Goal: Find specific page/section: Find specific page/section

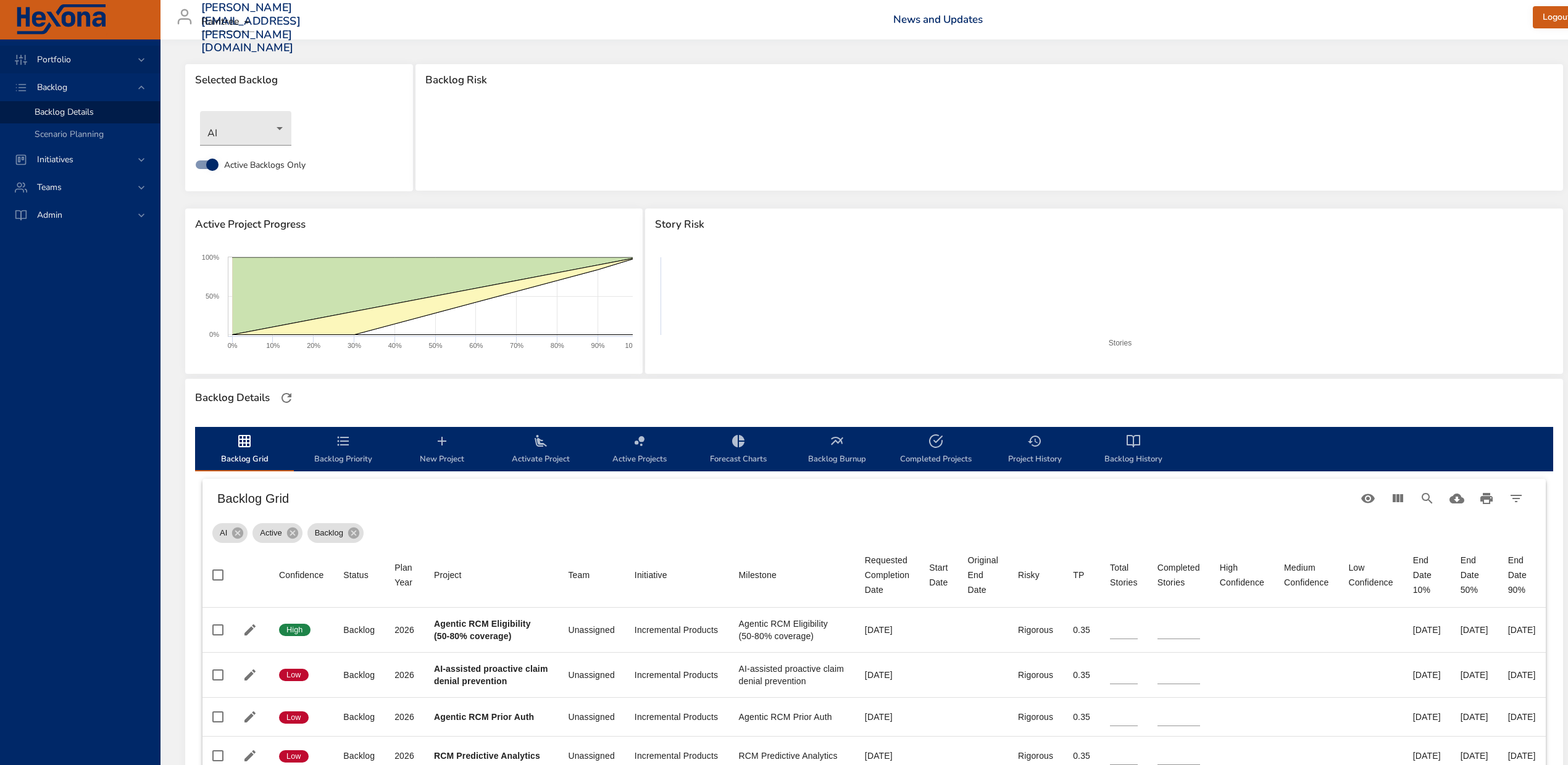
click at [60, 59] on span "Portfolio" at bounding box center [54, 60] width 54 height 12
click at [55, 77] on link "Risk Dashboard" at bounding box center [80, 85] width 160 height 22
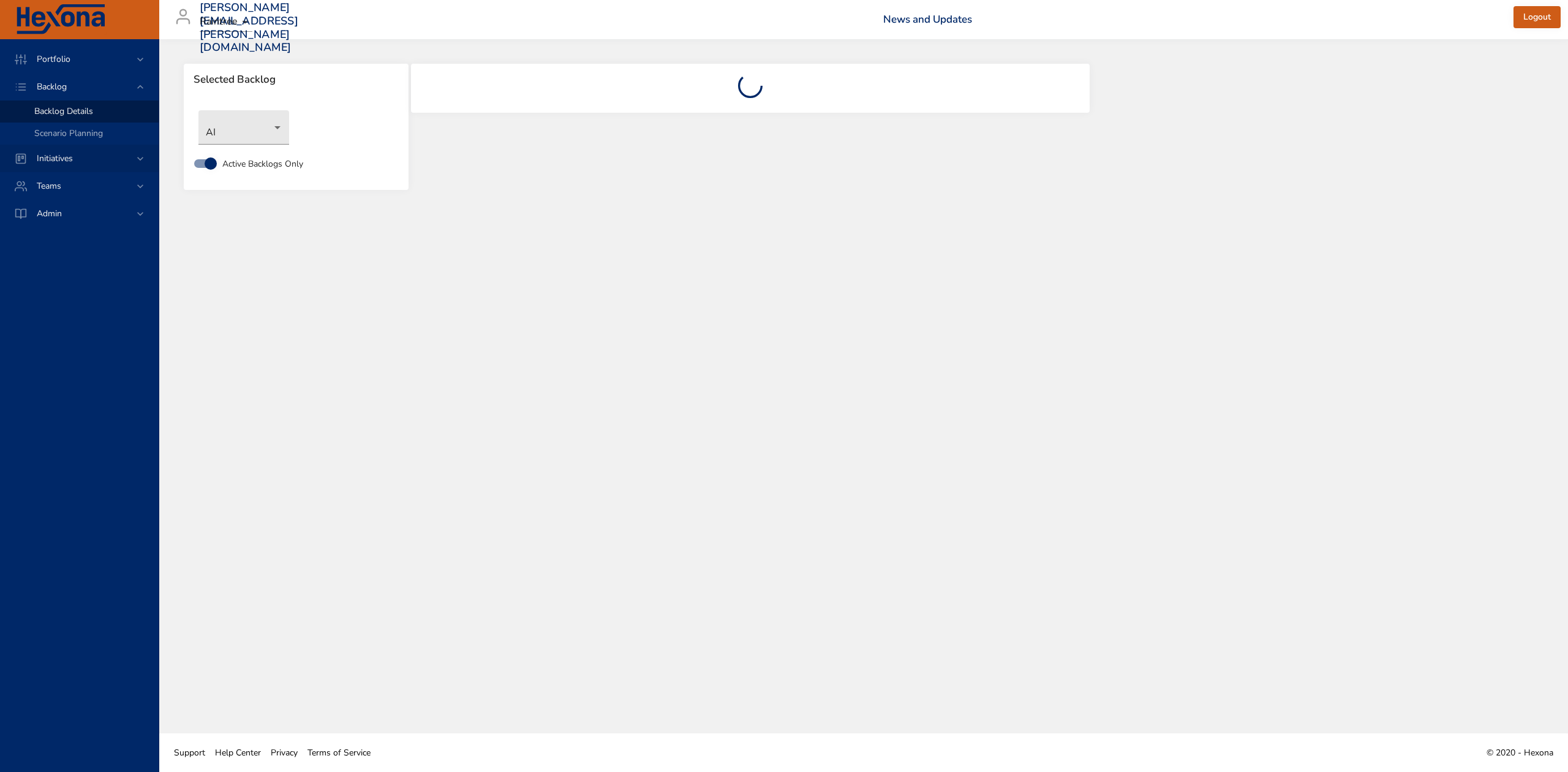
click at [143, 153] on icon at bounding box center [140, 158] width 12 height 12
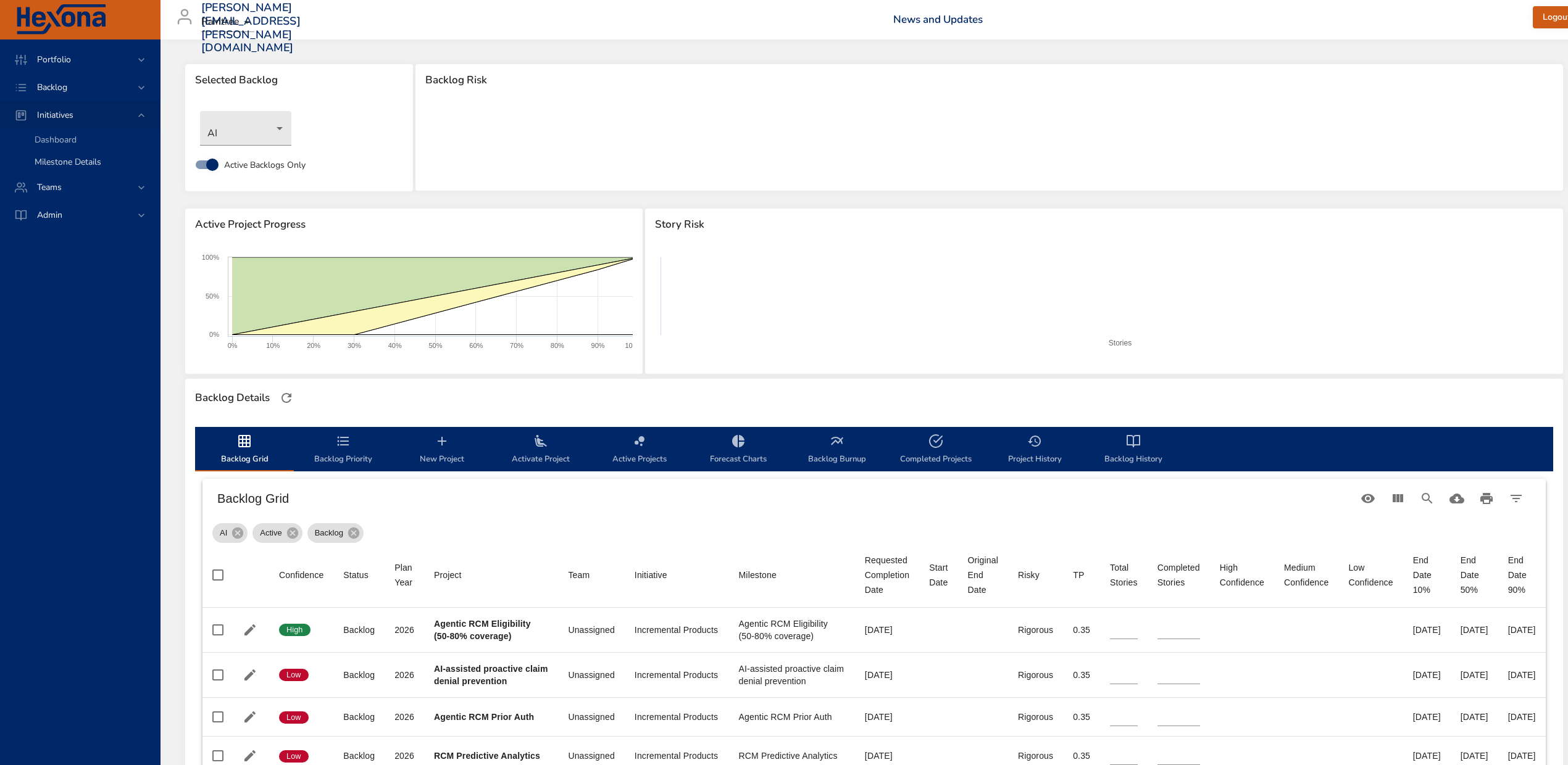
click at [73, 158] on span "Milestone Details" at bounding box center [68, 162] width 67 height 12
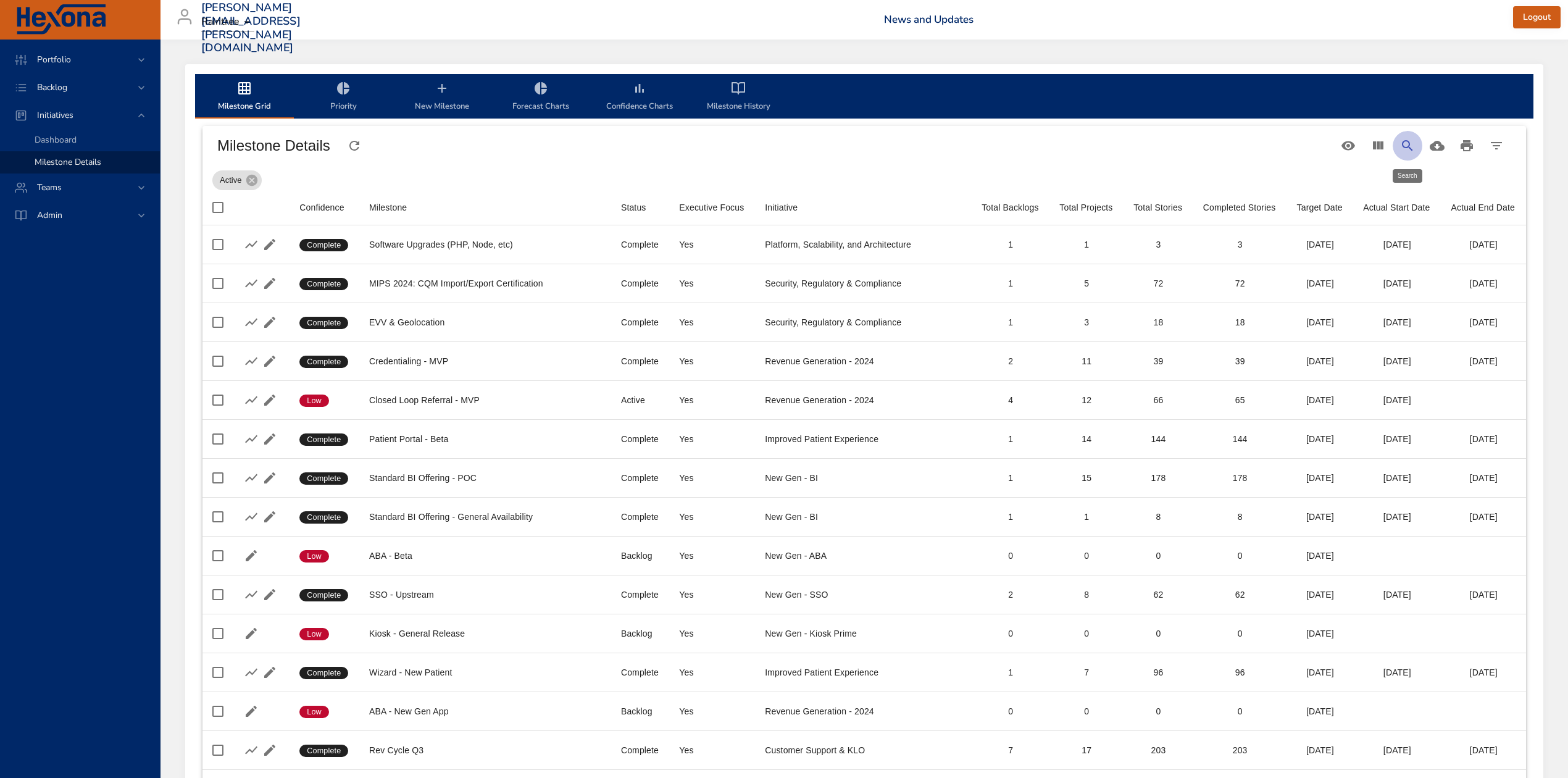
click at [1407, 147] on icon "Search" at bounding box center [1407, 145] width 10 height 10
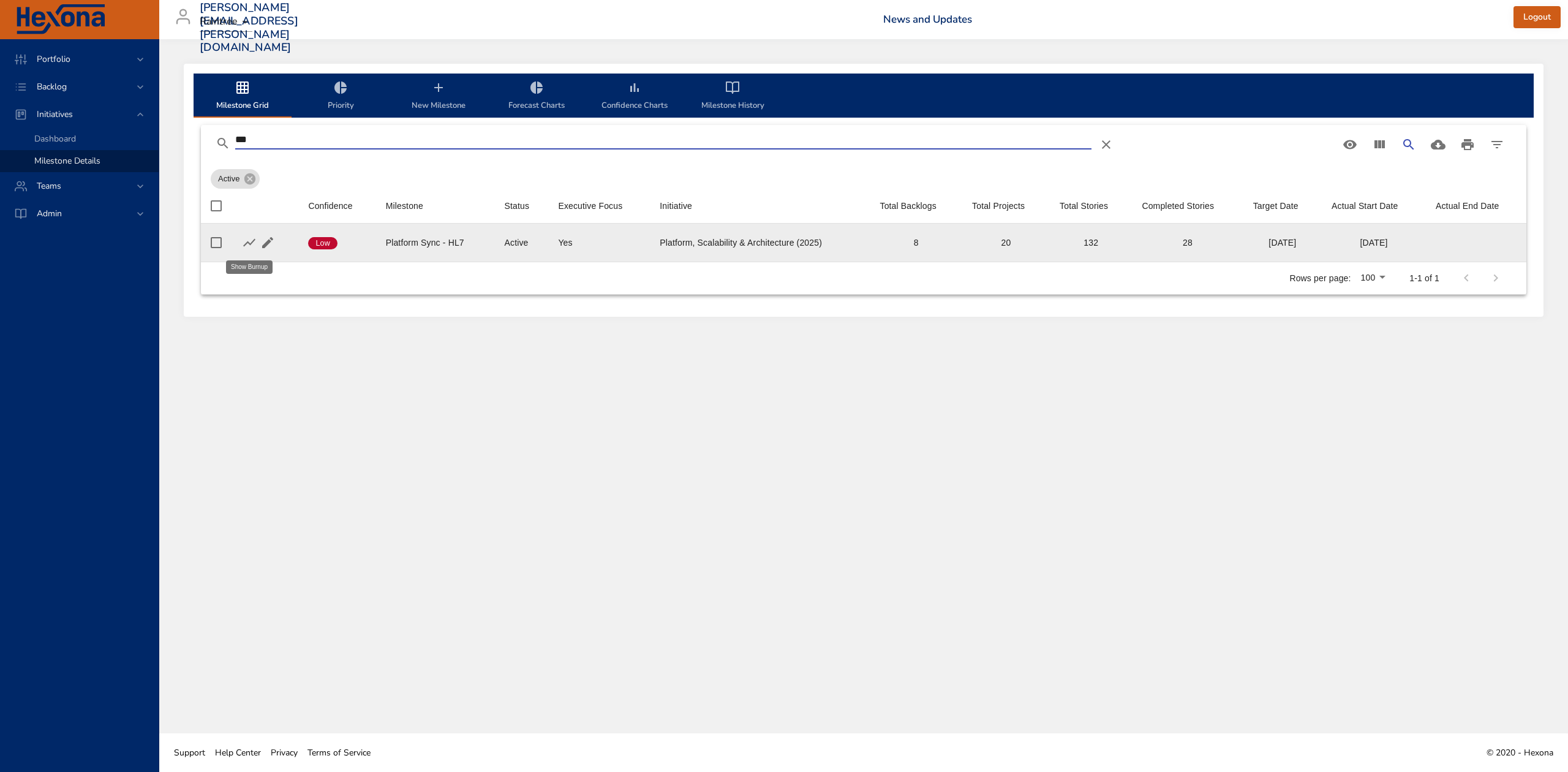
type input "***"
click at [240, 243] on button "button" at bounding box center [250, 243] width 19 height 19
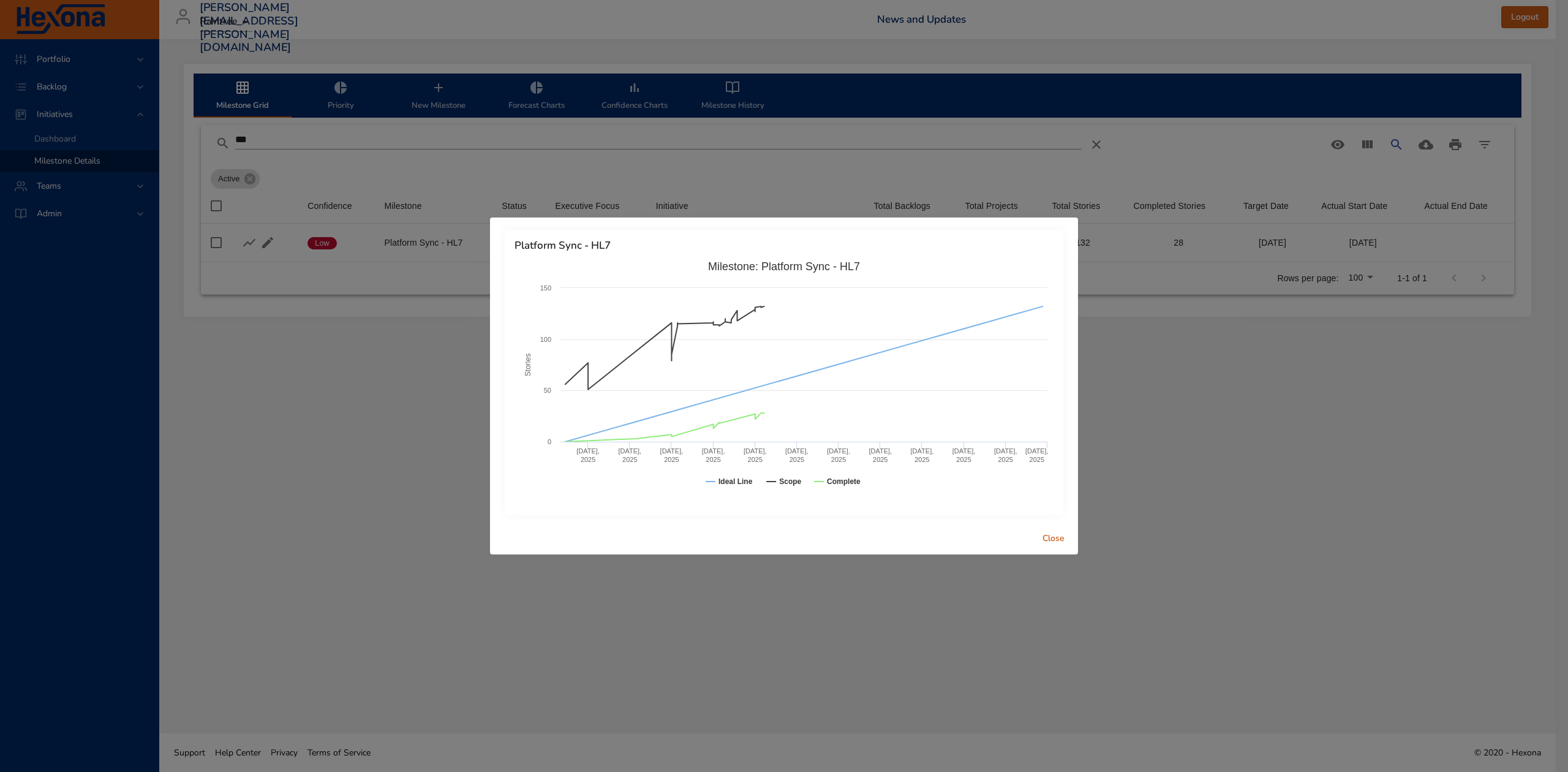
click at [1042, 537] on span "Close" at bounding box center [1053, 539] width 30 height 15
